Goal: Find specific page/section: Find specific page/section

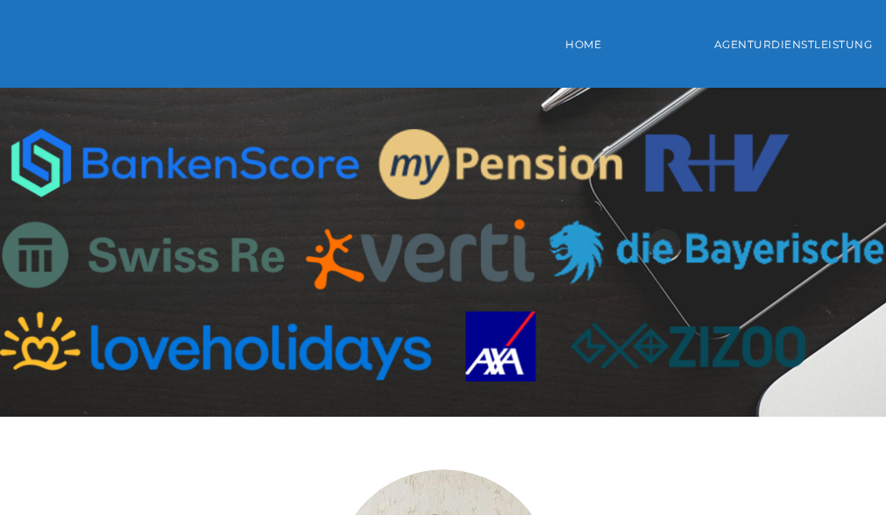
click at [643, 40] on link "Kontakt" at bounding box center [658, 43] width 85 height 61
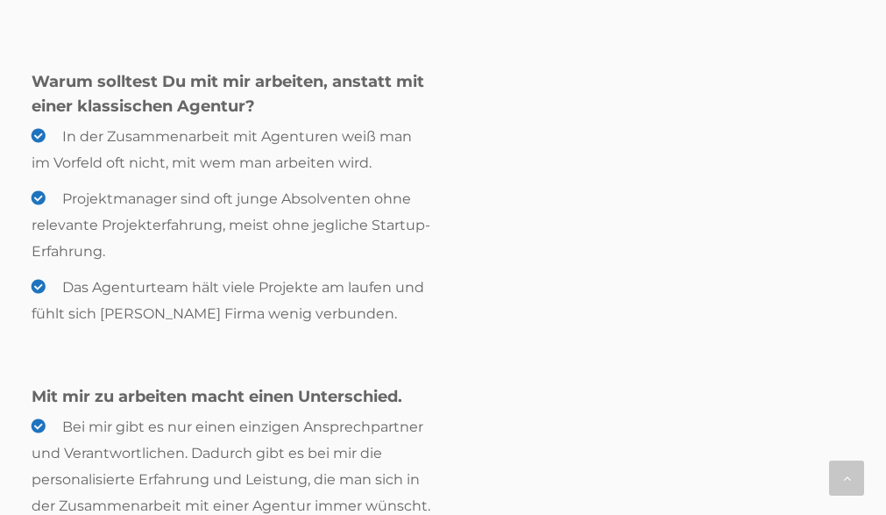
scroll to position [1370, 0]
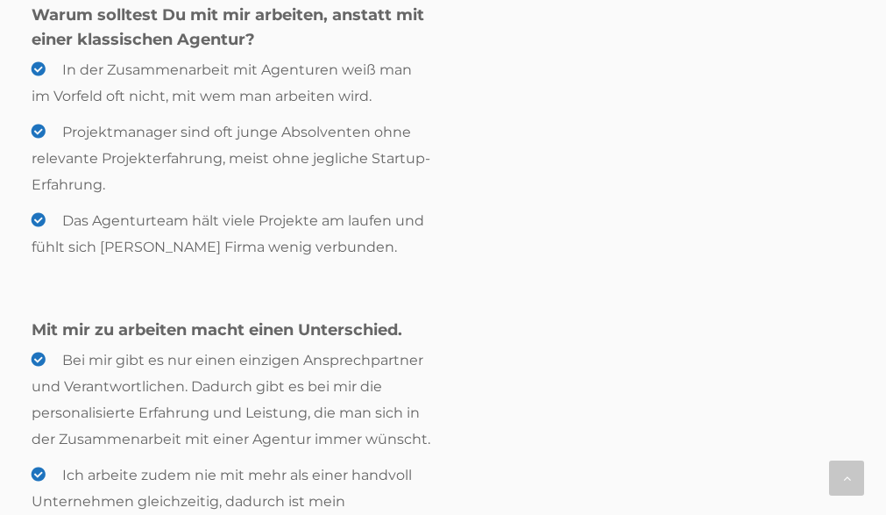
click at [260, 338] on link "Impressum" at bounding box center [274, 342] width 61 height 13
